Goal: Find specific page/section: Find specific page/section

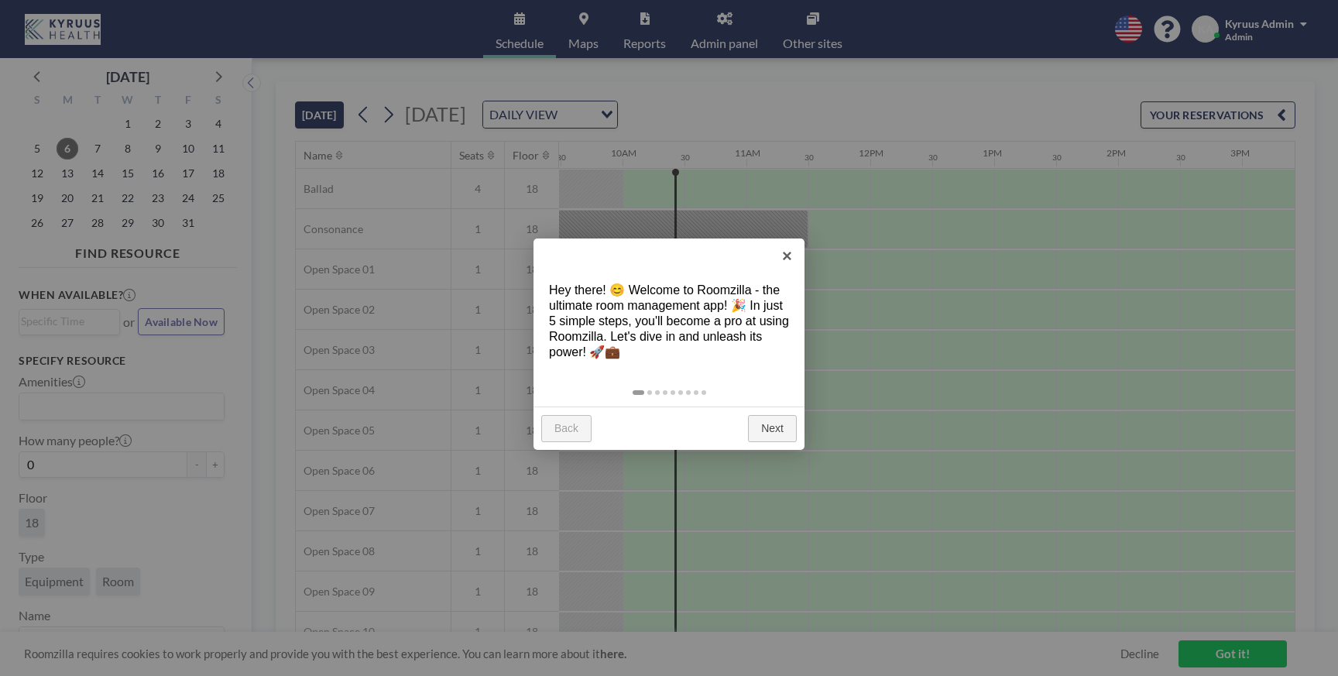
scroll to position [0, 1177]
click at [786, 256] on link "×" at bounding box center [787, 255] width 35 height 35
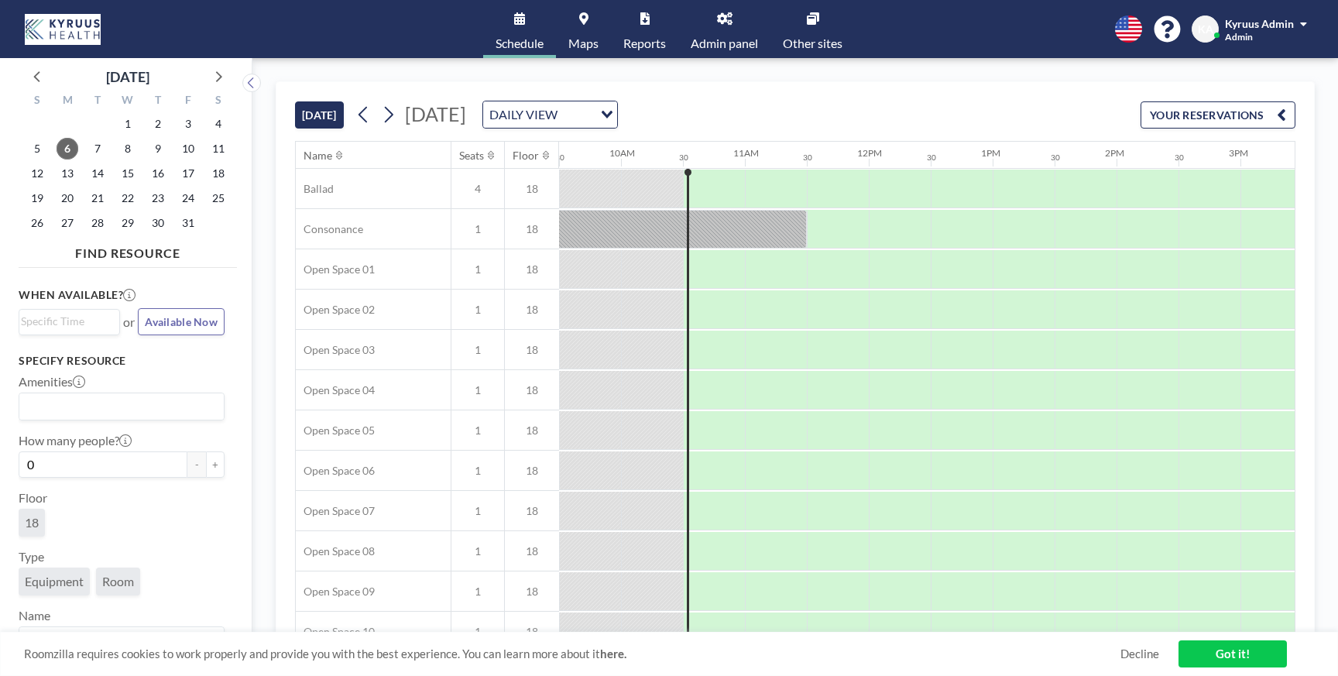
click at [1298, 31] on div "Kyruus Admin Admin" at bounding box center [1266, 28] width 82 height 27
click at [1300, 25] on span at bounding box center [1303, 24] width 7 height 11
click at [729, 27] on link "Admin panel" at bounding box center [724, 29] width 92 height 58
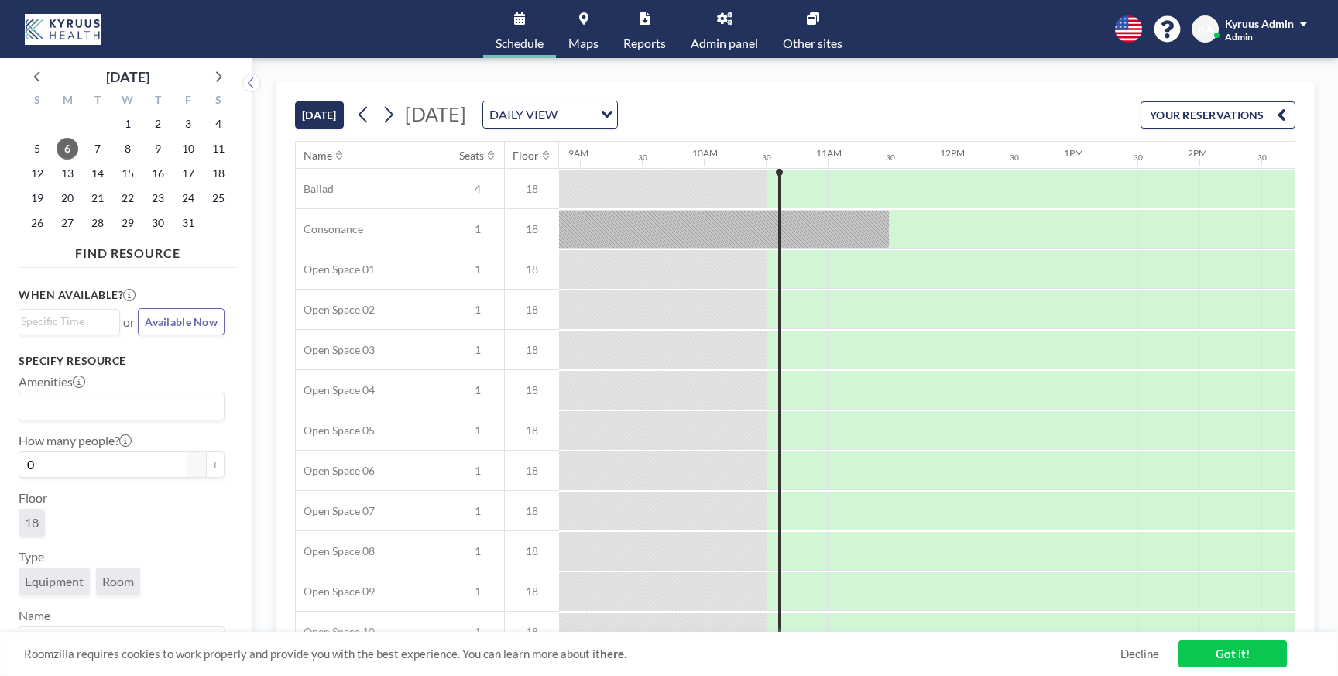
scroll to position [0, 1239]
